Goal: Task Accomplishment & Management: Use online tool/utility

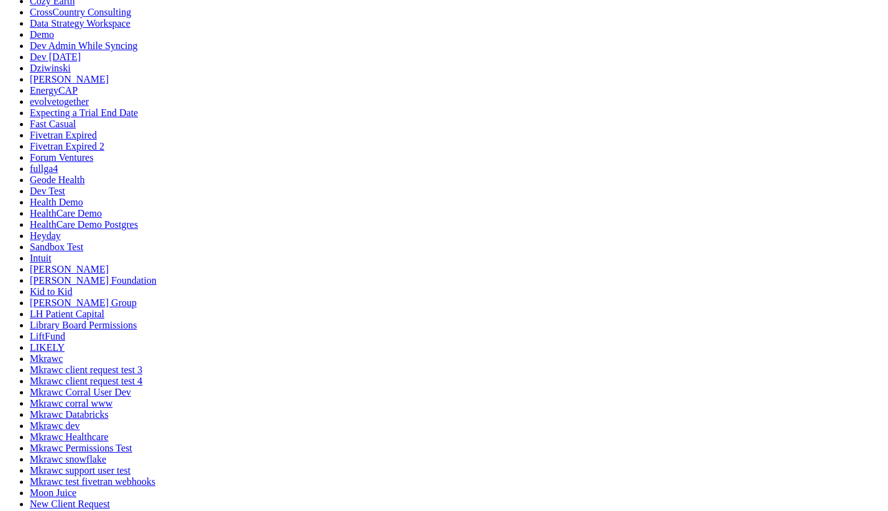
scroll to position [628, 0]
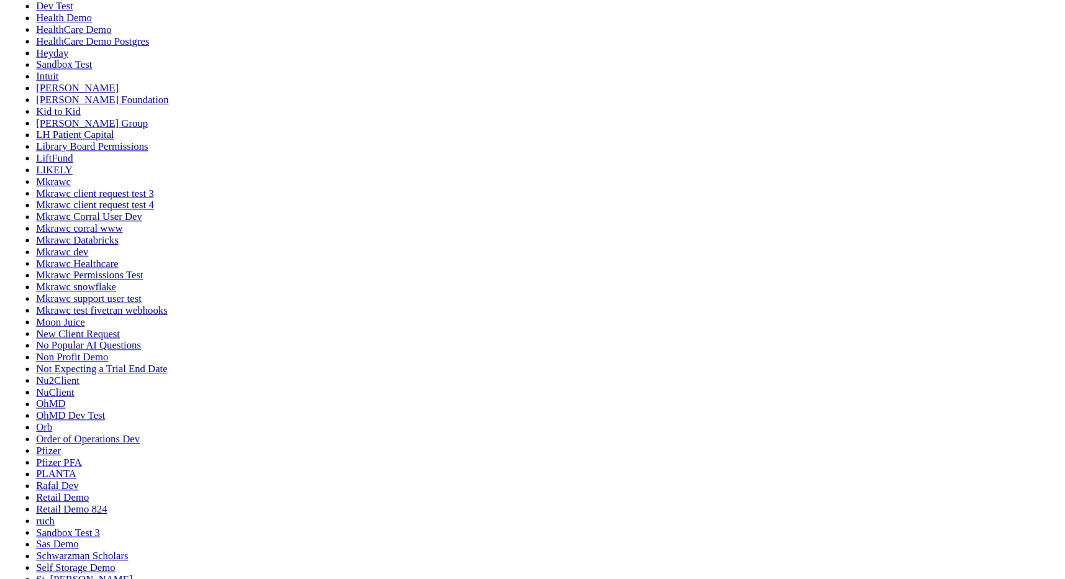
scroll to position [563, 0]
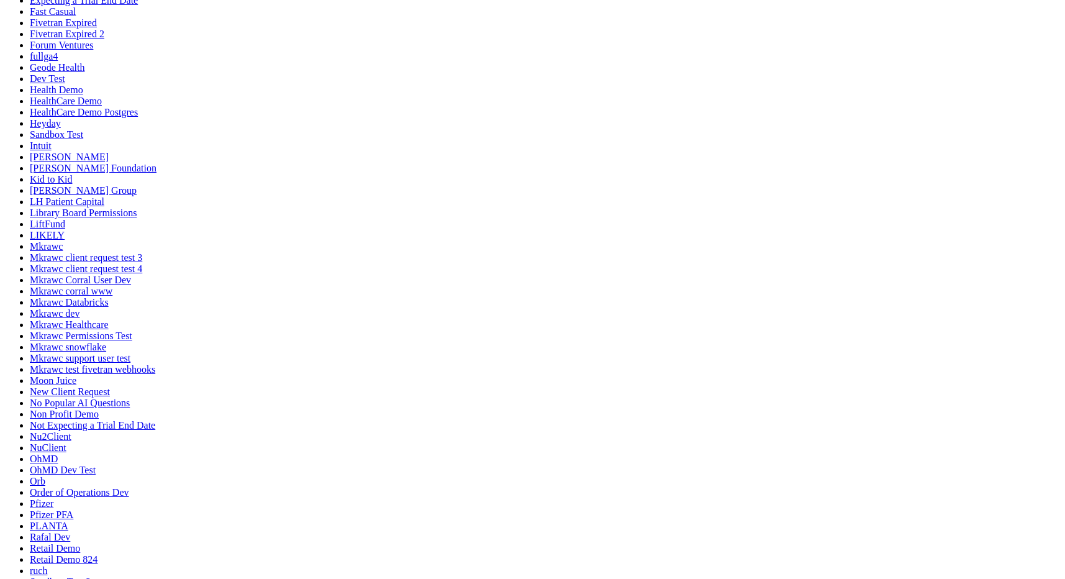
scroll to position [389, 0]
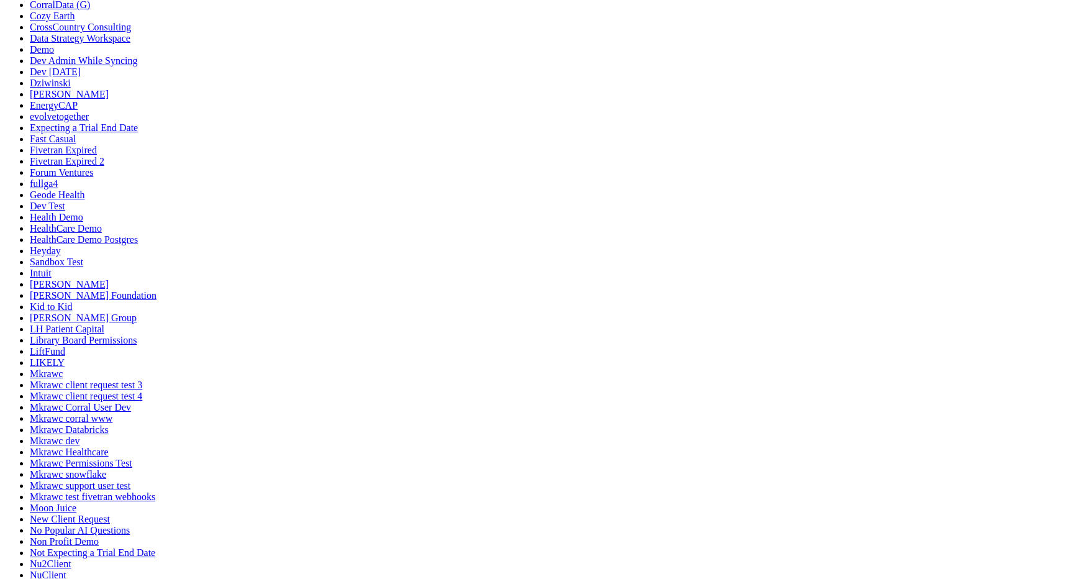
drag, startPoint x: 448, startPoint y: 421, endPoint x: 521, endPoint y: 415, distance: 72.8
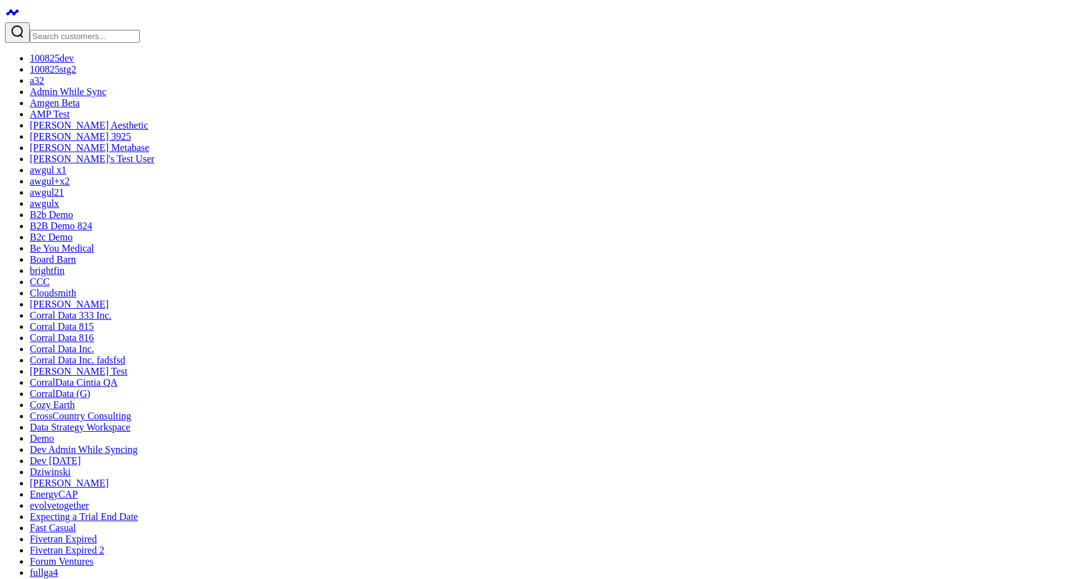
scroll to position [346, 0]
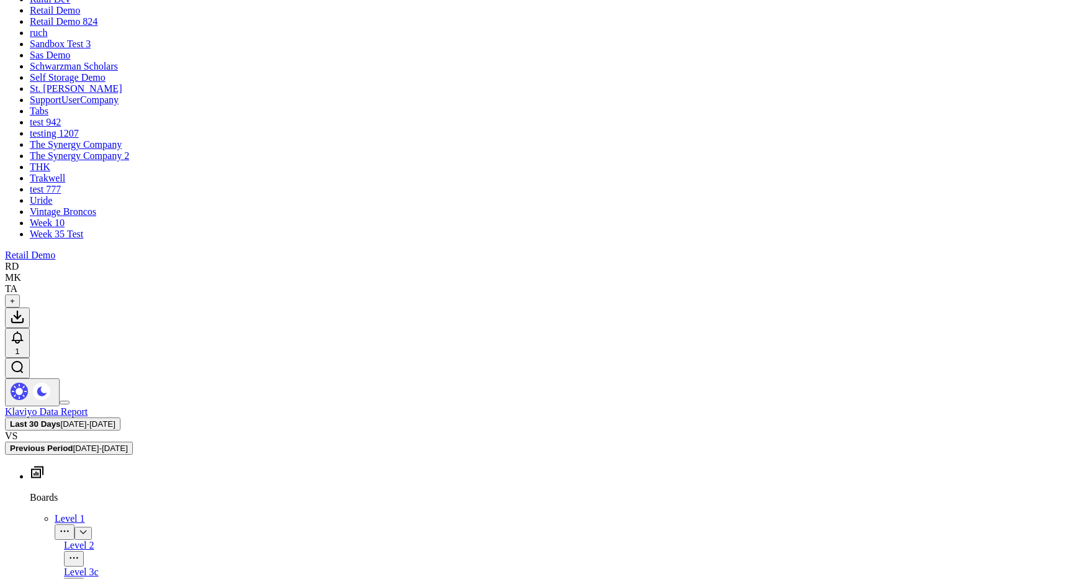
scroll to position [1046, 0]
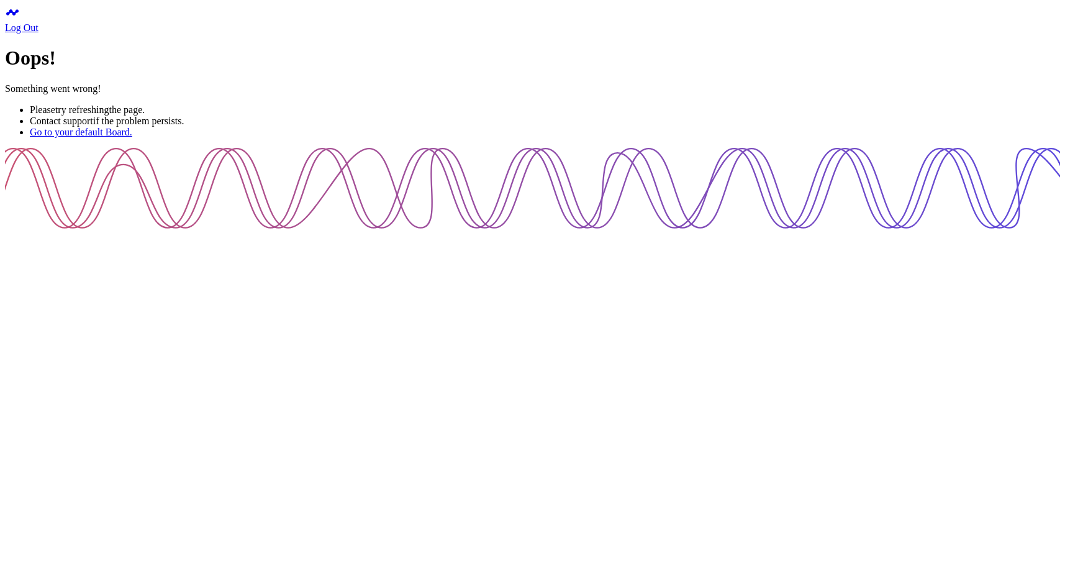
click at [10, 18] on icon at bounding box center [12, 12] width 15 height 15
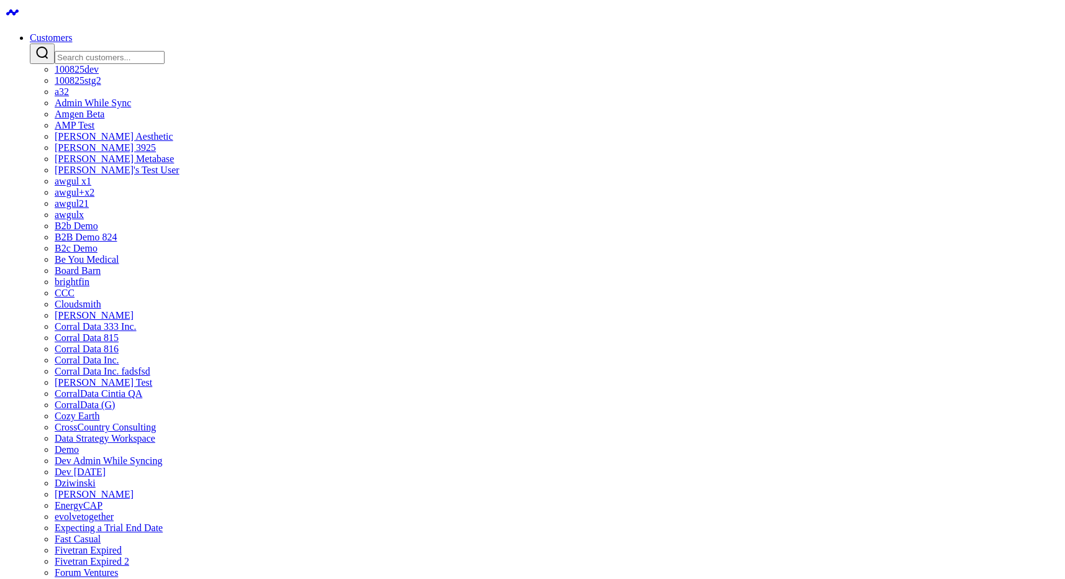
click at [72, 32] on link "Customers" at bounding box center [51, 37] width 42 height 11
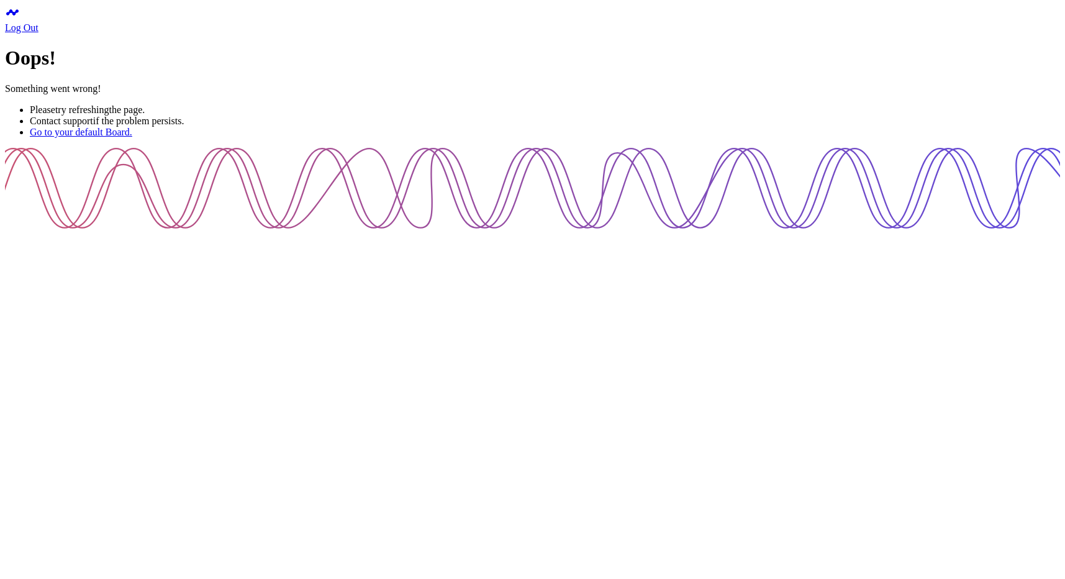
click at [13, 20] on icon at bounding box center [12, 12] width 15 height 15
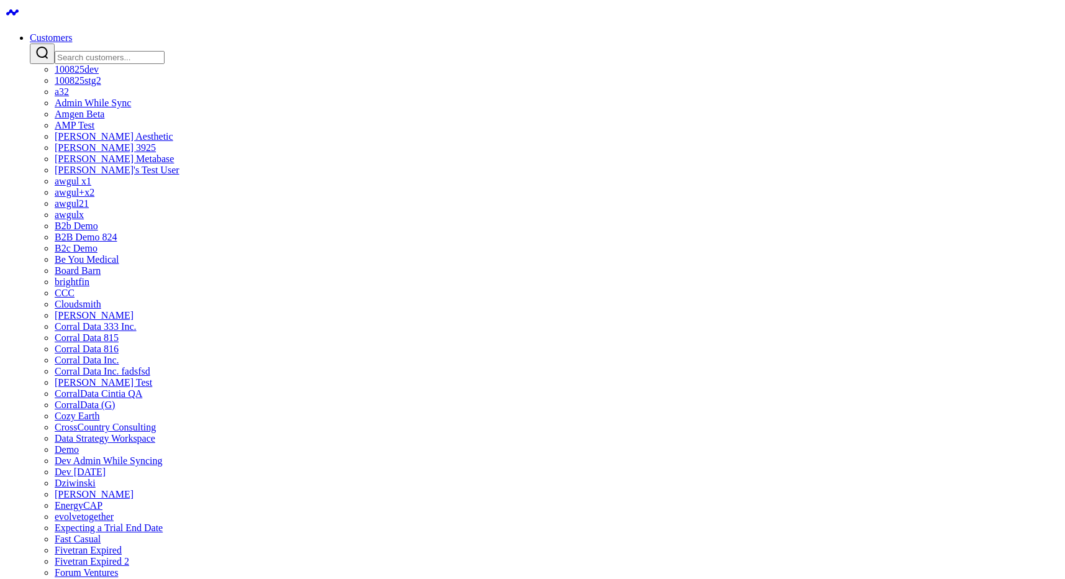
scroll to position [2402, 0]
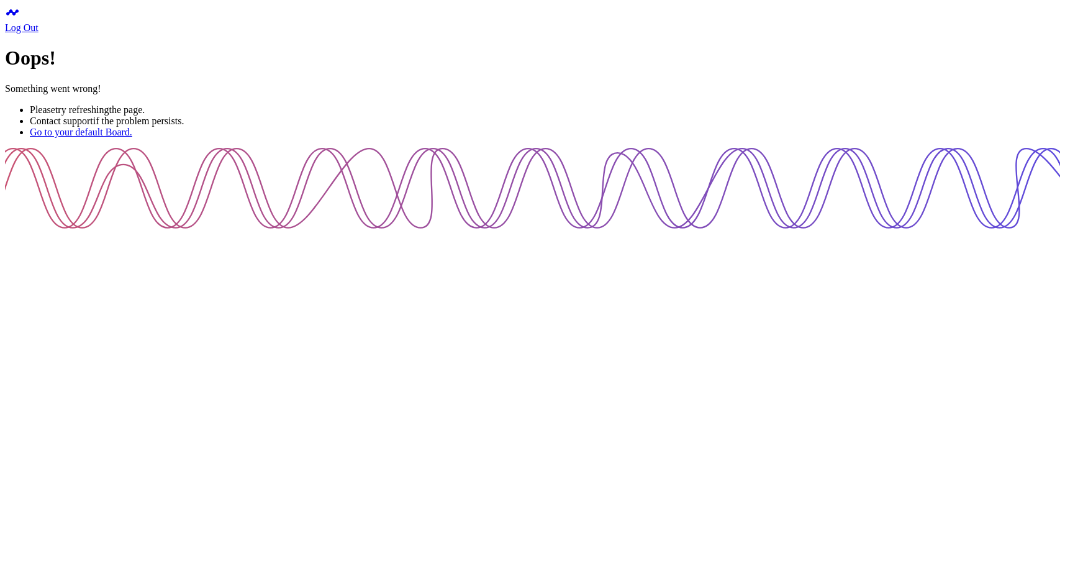
click at [20, 19] on icon at bounding box center [12, 12] width 15 height 15
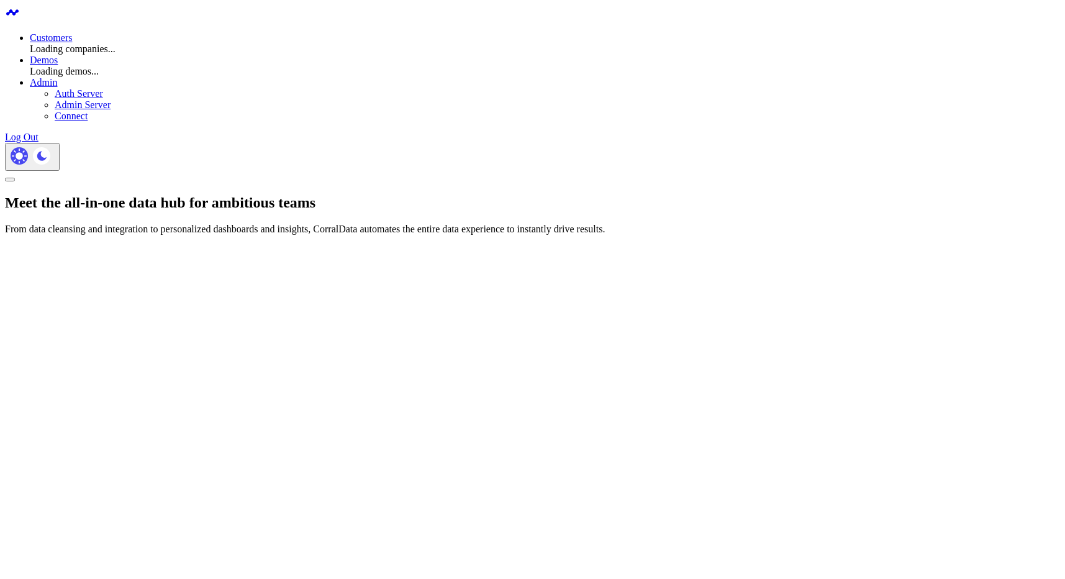
click at [72, 32] on link "Customers" at bounding box center [51, 37] width 42 height 11
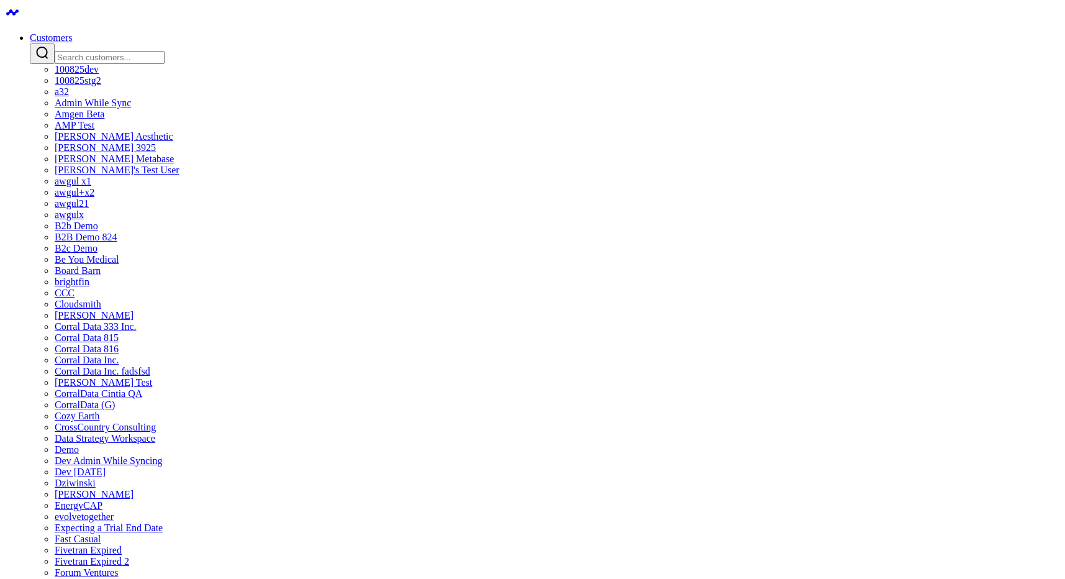
scroll to position [274, 0]
click at [119, 254] on link "Be You Medical" at bounding box center [87, 259] width 65 height 11
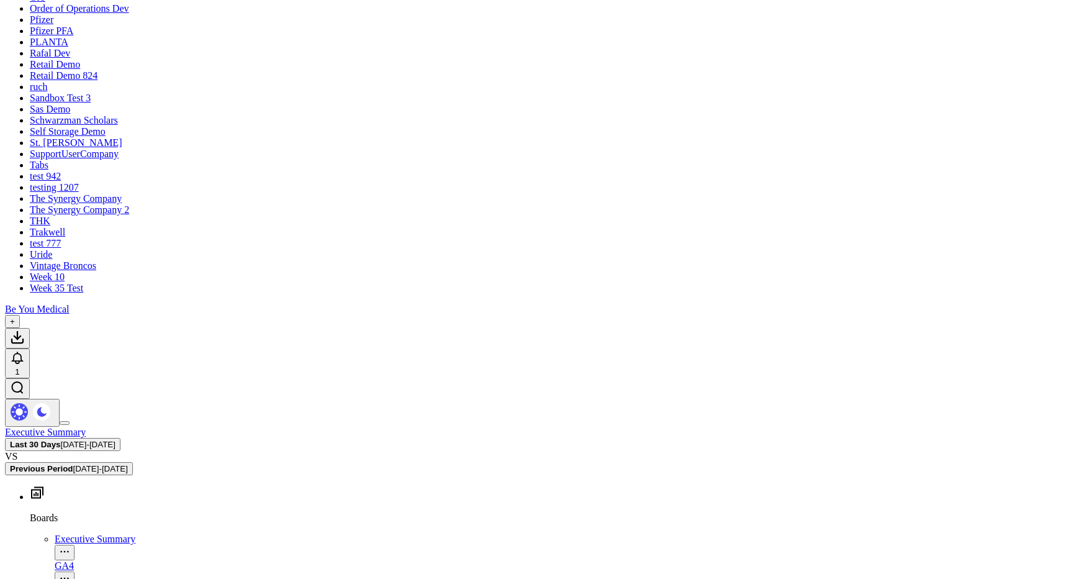
scroll to position [1209, 0]
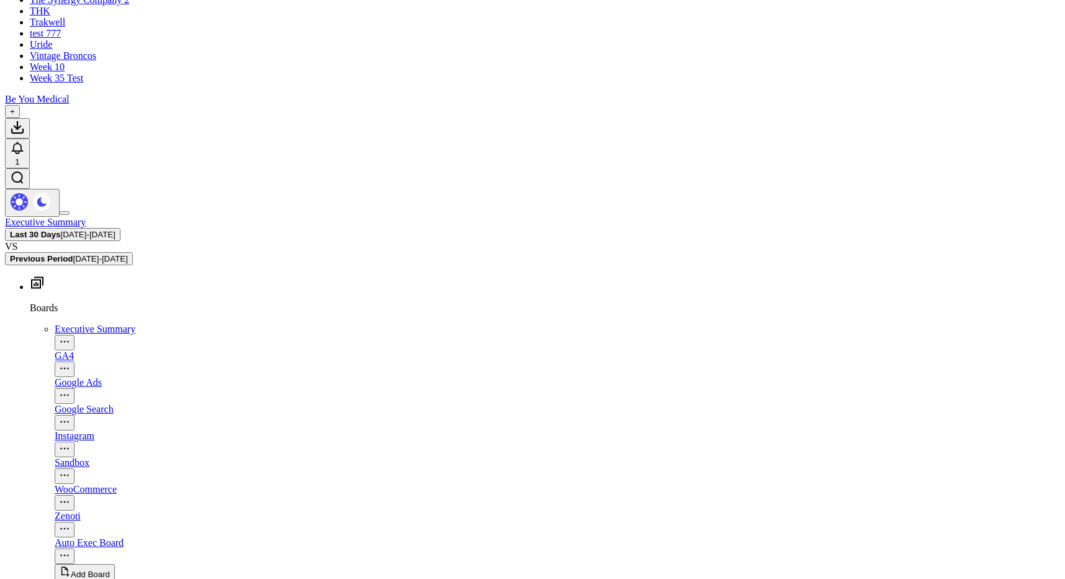
click at [68, 537] on div "Auto Exec Board" at bounding box center [557, 542] width 1005 height 11
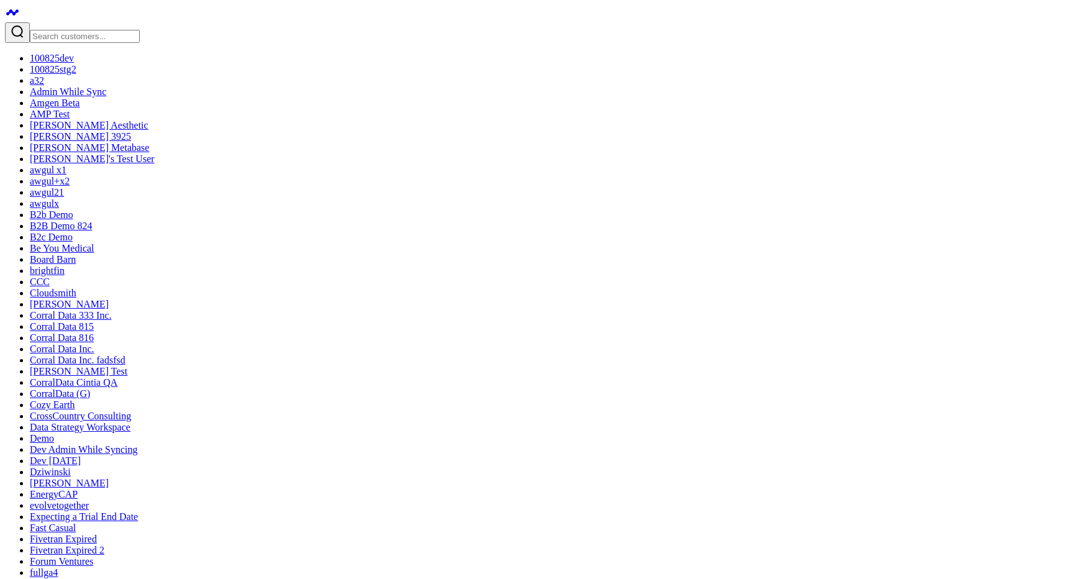
scroll to position [145, 0]
click at [84, 120] on link "[PERSON_NAME] Aesthetic" at bounding box center [89, 125] width 119 height 11
click at [70, 119] on link "AMP Test" at bounding box center [50, 114] width 40 height 11
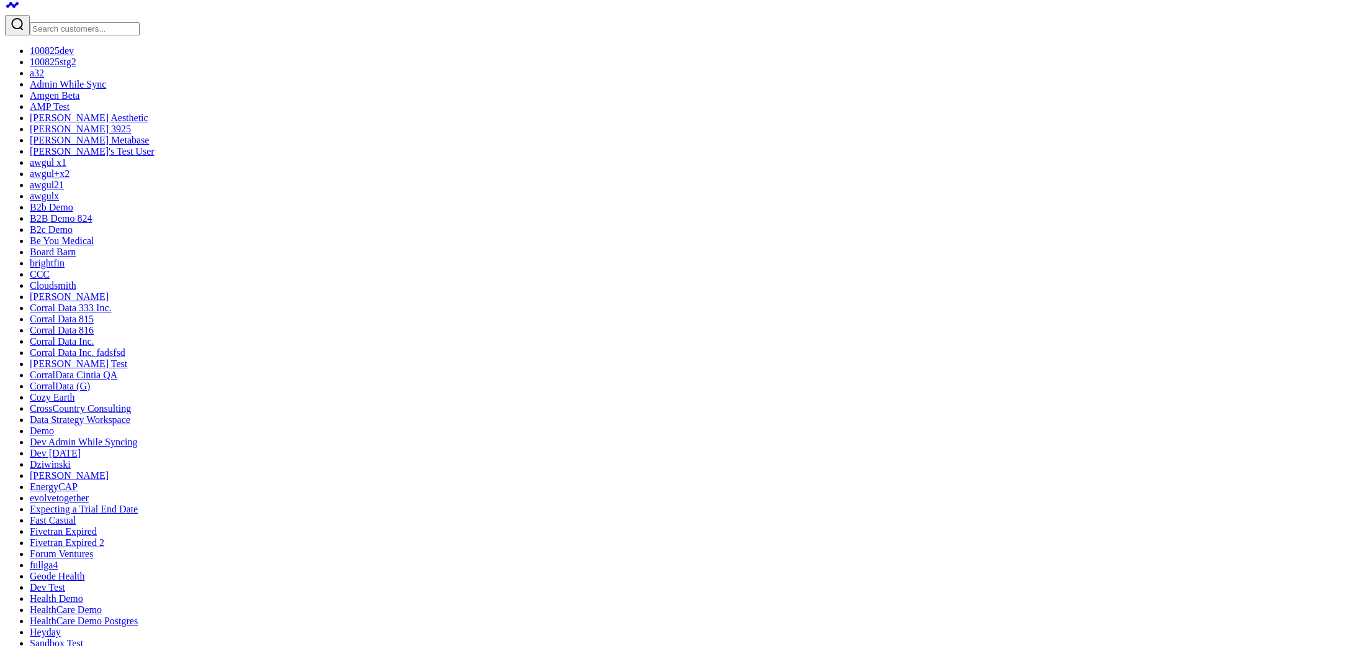
scroll to position [66, 0]
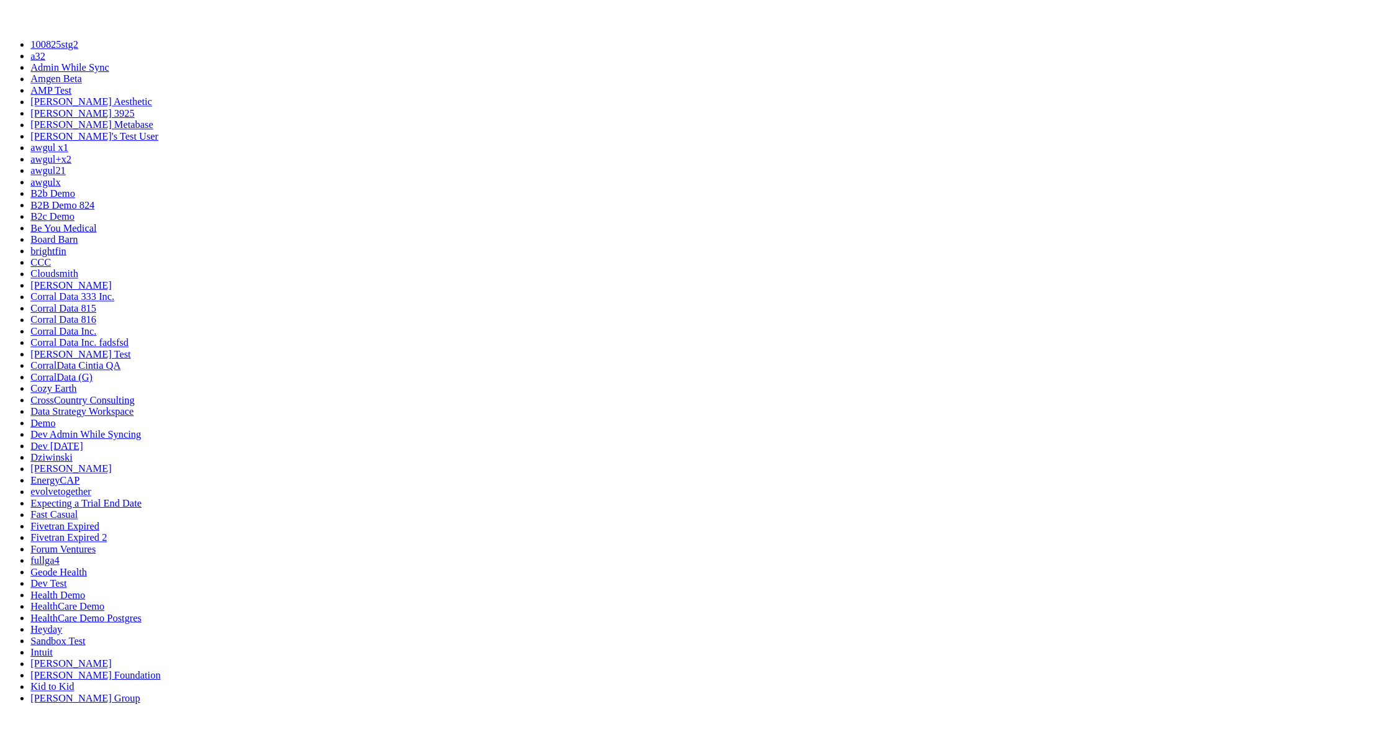
scroll to position [0, 0]
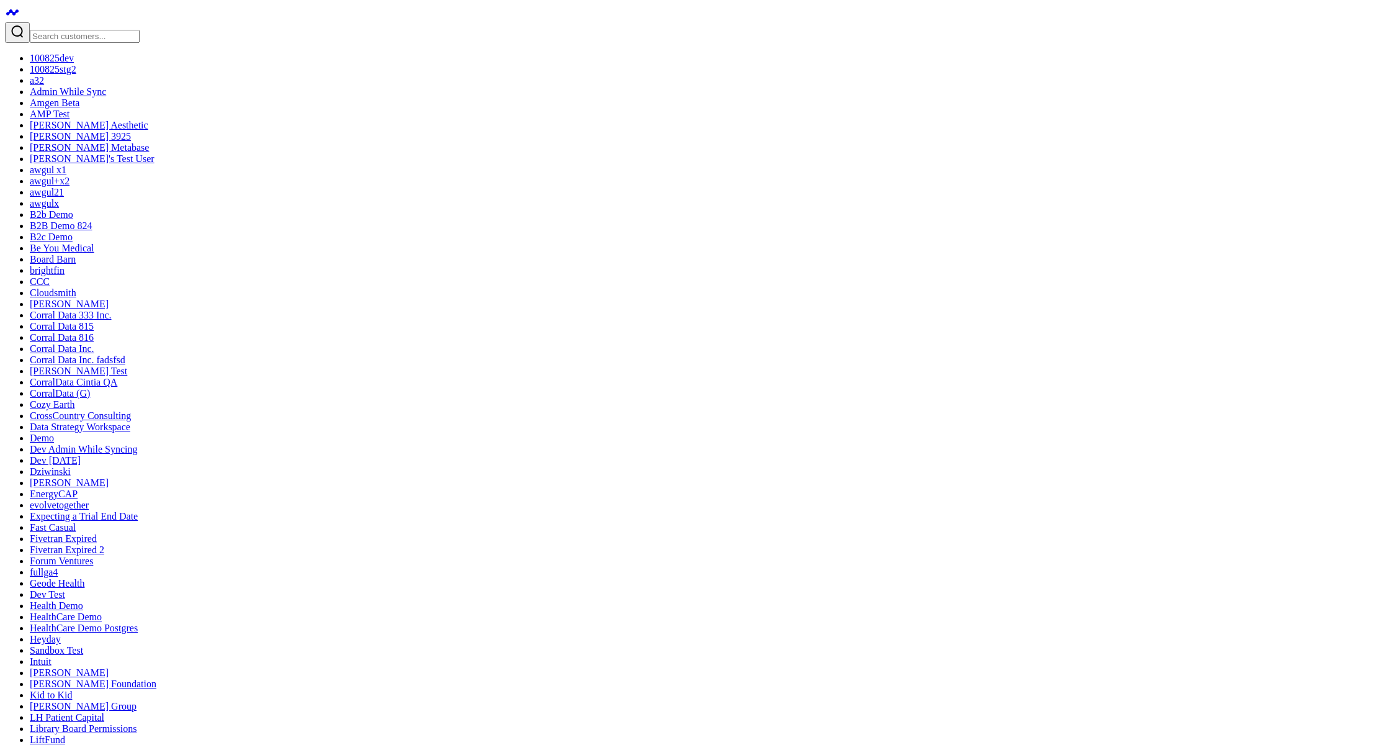
drag, startPoint x: 1351, startPoint y: 18, endPoint x: 1341, endPoint y: 22, distance: 10.6
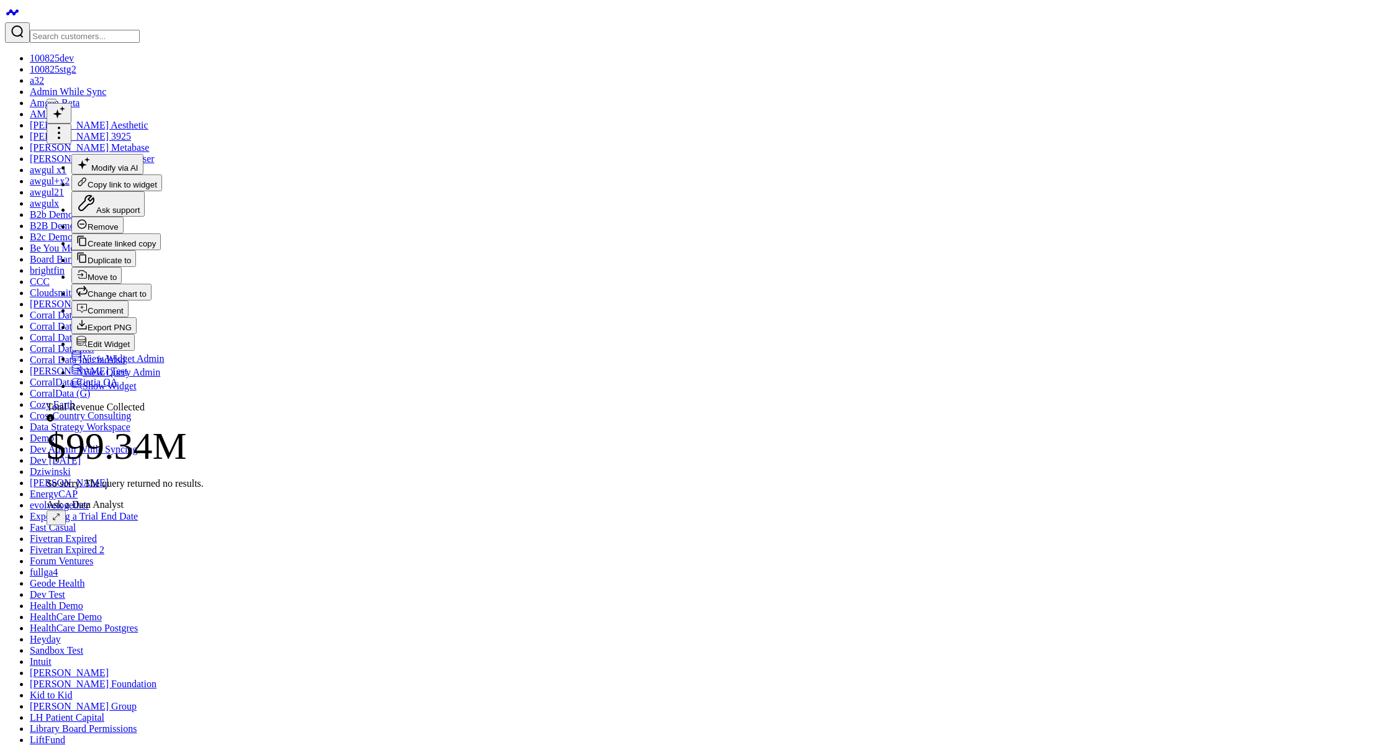
scroll to position [158, 0]
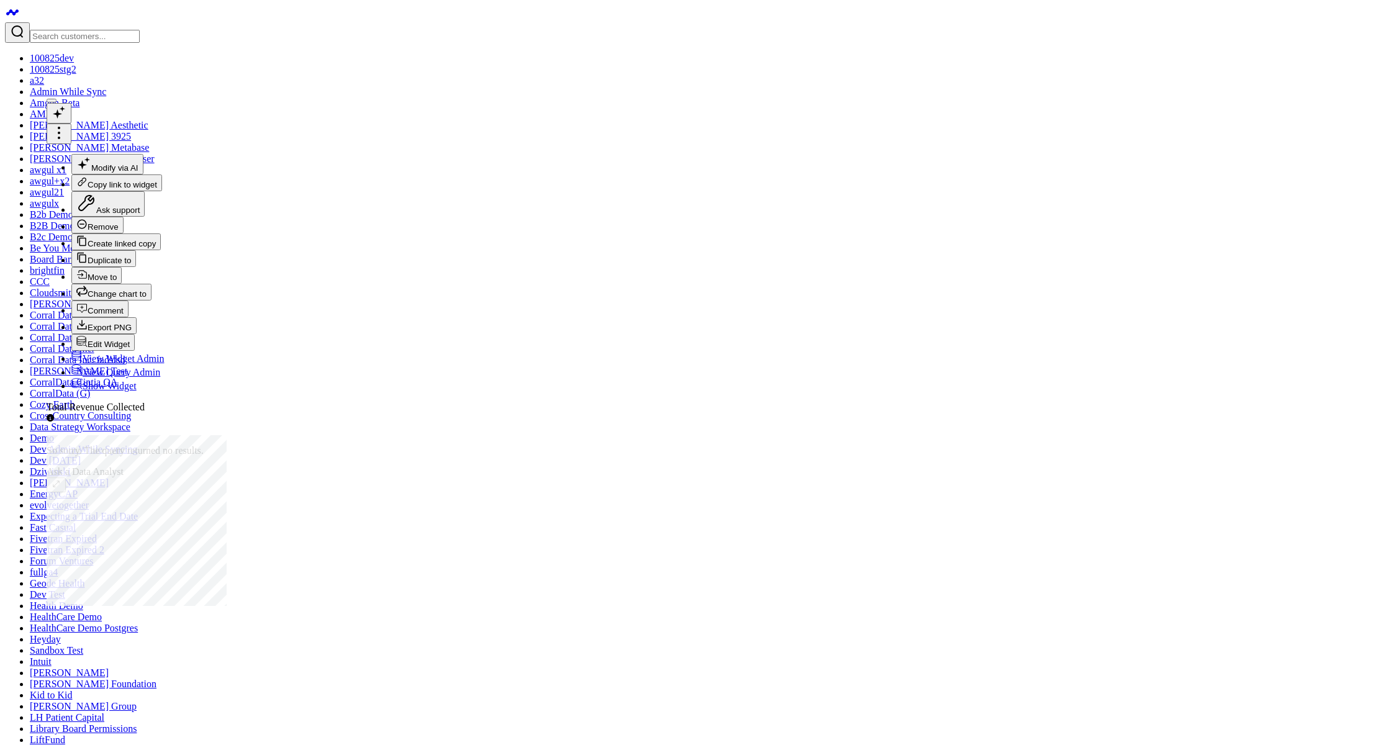
scroll to position [250, 0]
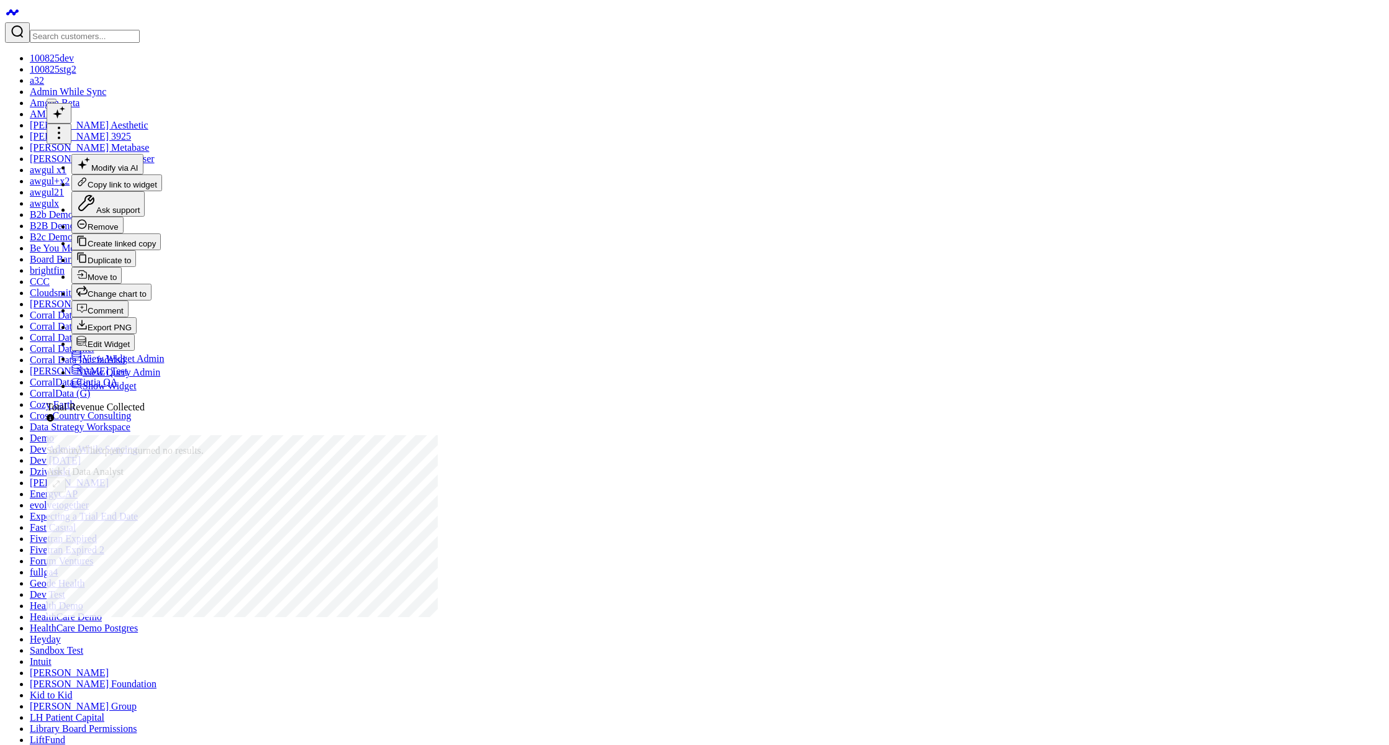
drag, startPoint x: 1101, startPoint y: 208, endPoint x: 1092, endPoint y: 208, distance: 8.1
